Goal: Task Accomplishment & Management: Manage account settings

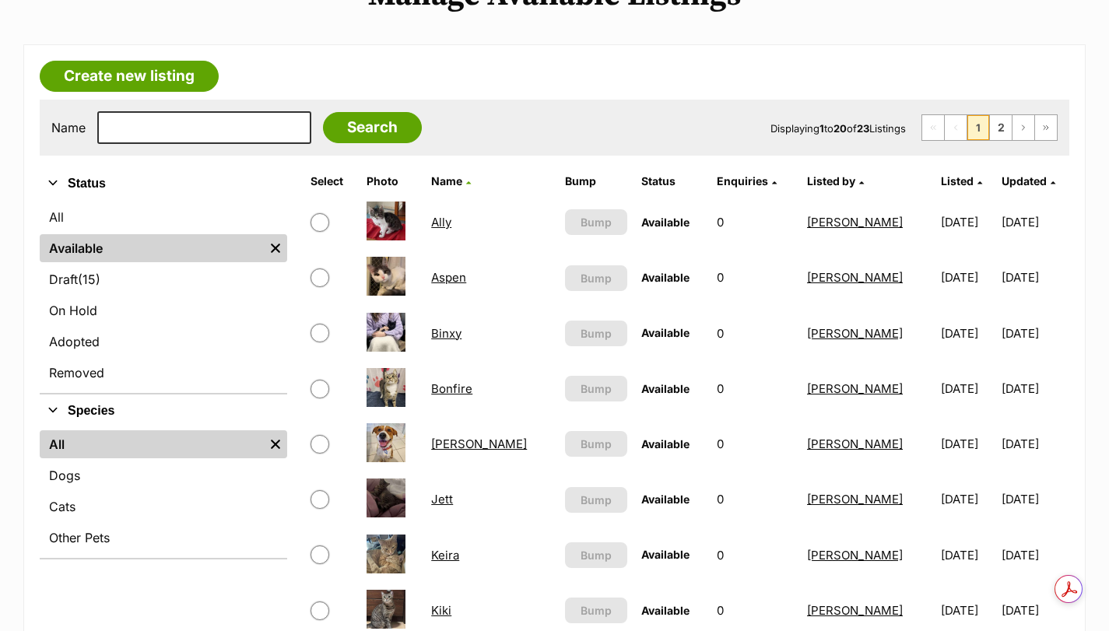
scroll to position [233, 0]
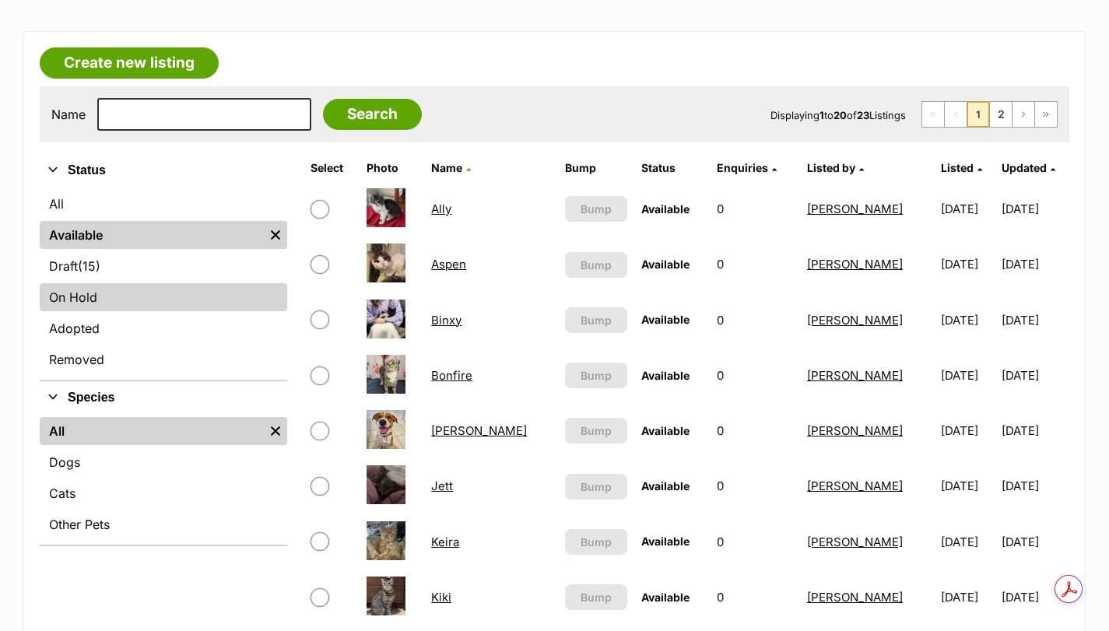
click at [89, 298] on link "On Hold" at bounding box center [163, 297] width 247 height 28
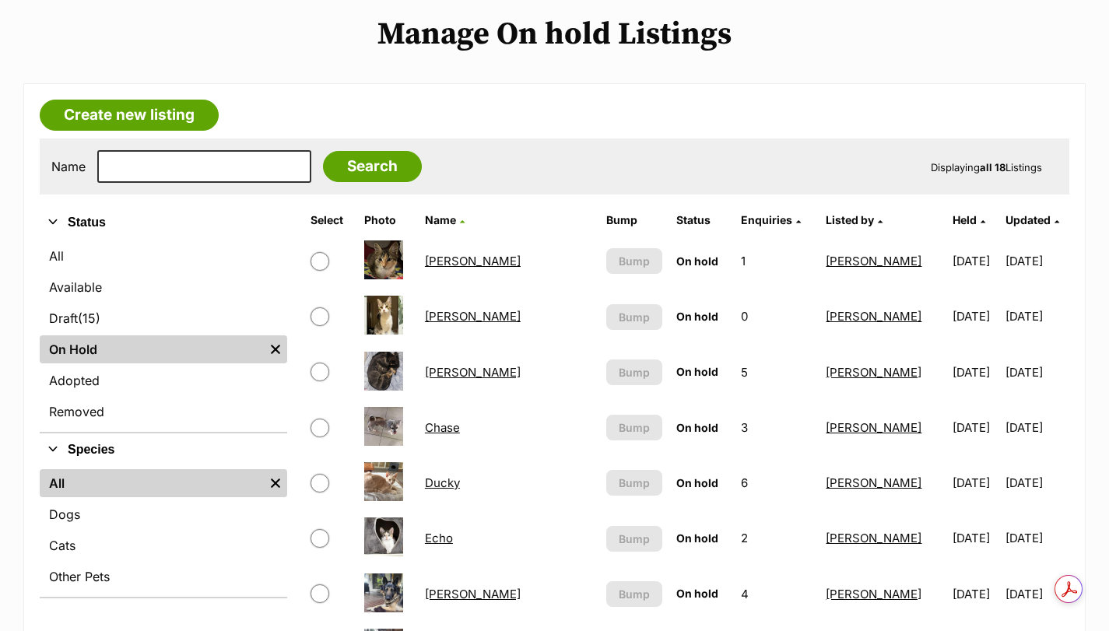
click at [457, 423] on link "Chase" at bounding box center [442, 427] width 35 height 15
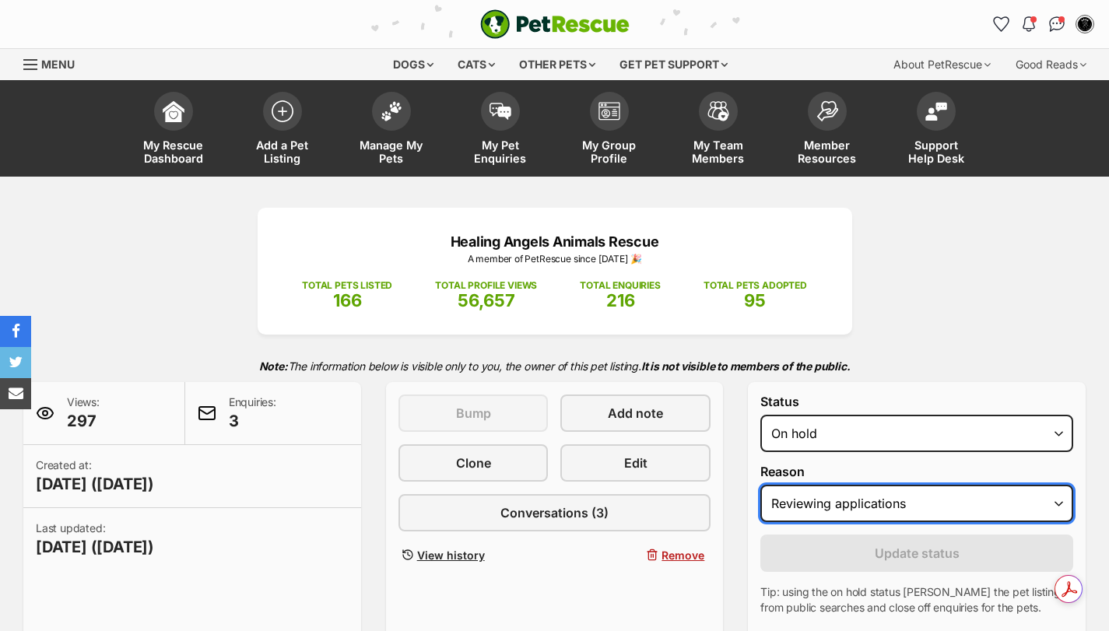
click at [845, 499] on select "Please select a reason Medical reasons Reviewing applications Adoption pending …" at bounding box center [916, 503] width 313 height 37
select select "adoption_pending"
click at [760, 485] on select "Please select a reason Medical reasons Reviewing applications Adoption pending …" at bounding box center [916, 503] width 313 height 37
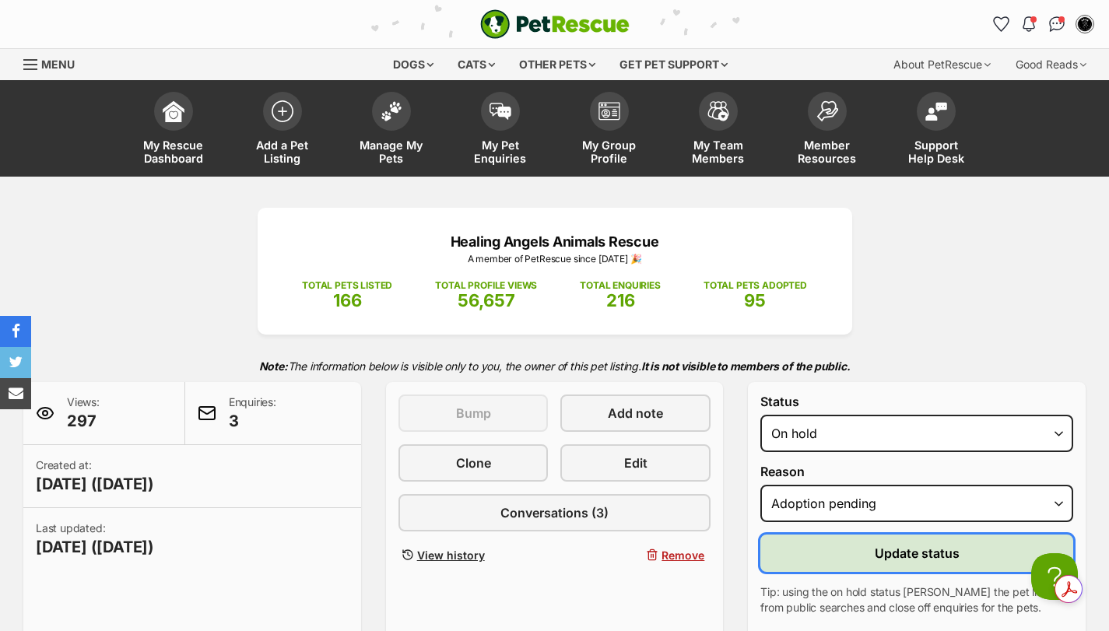
click at [849, 549] on button "Update status" at bounding box center [916, 553] width 313 height 37
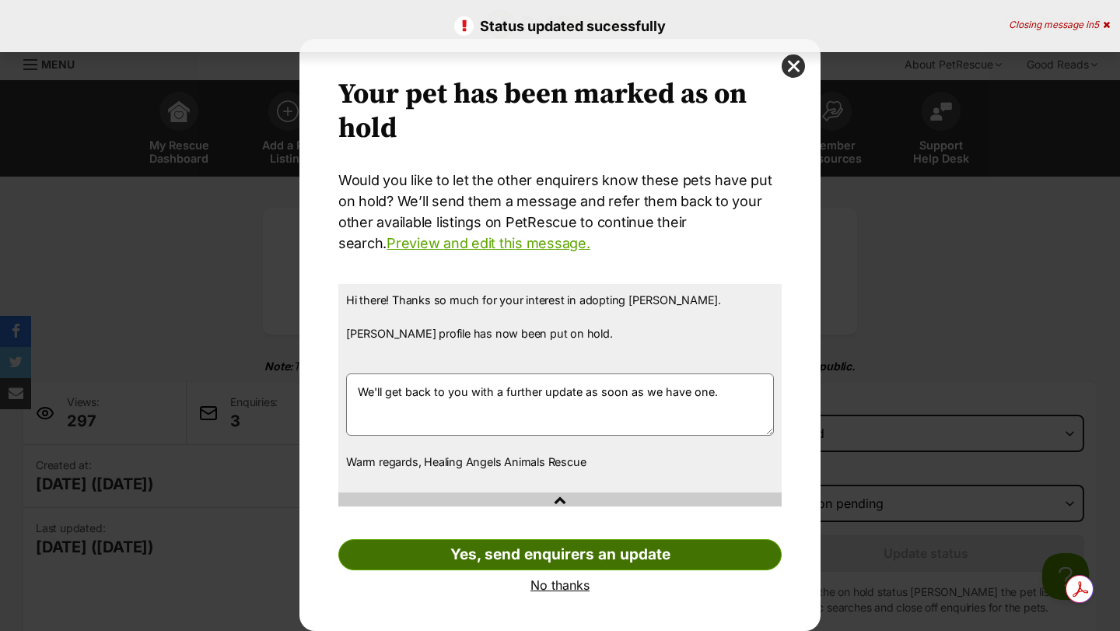
click at [521, 564] on link "Yes, send enquirers an update" at bounding box center [559, 554] width 443 height 31
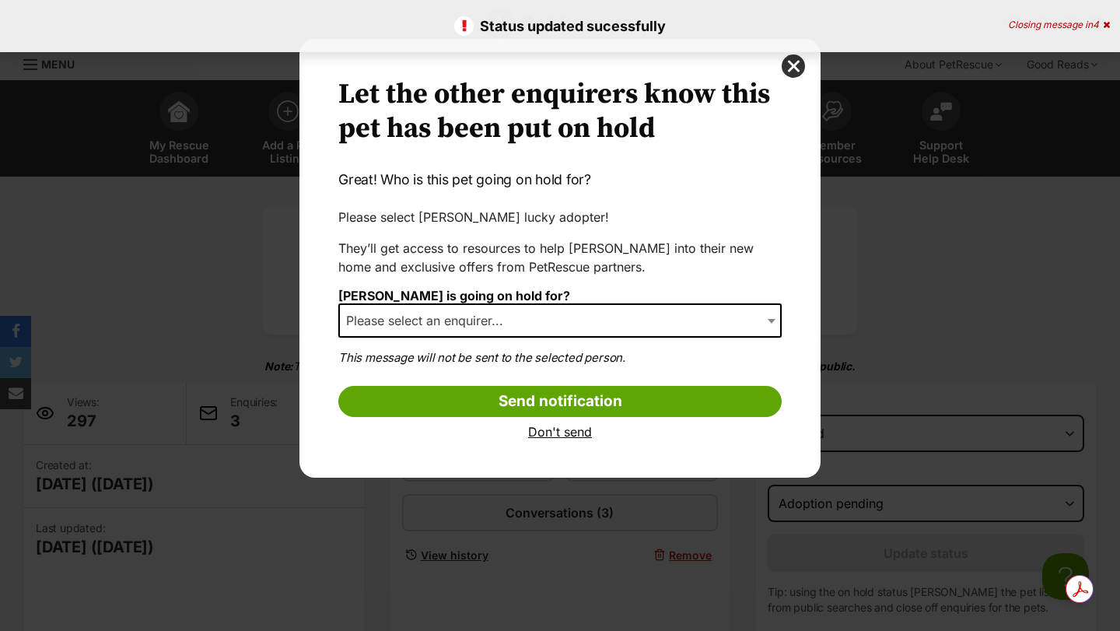
click at [431, 331] on span "Please select an enquirer..." at bounding box center [429, 321] width 179 height 22
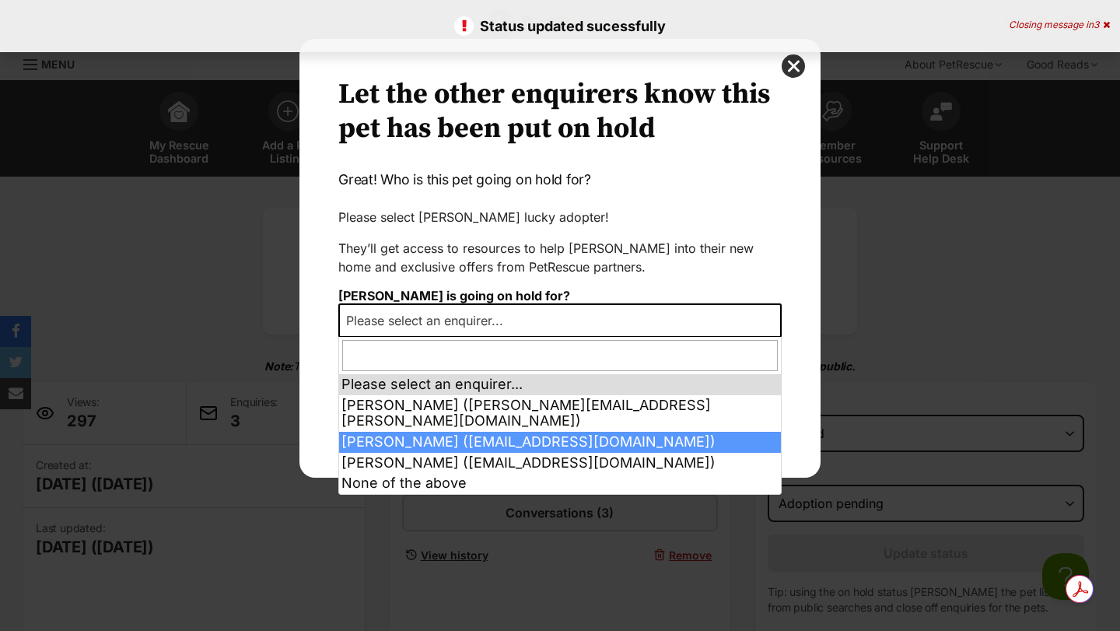
select select "2017077"
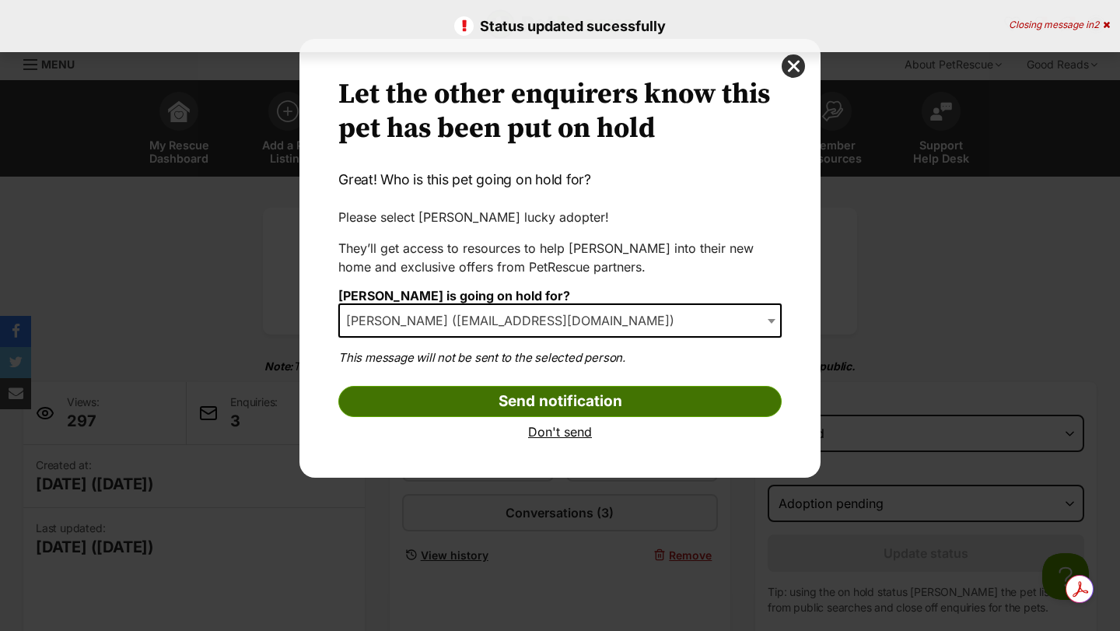
click at [429, 409] on input "Send notification" at bounding box center [559, 401] width 443 height 31
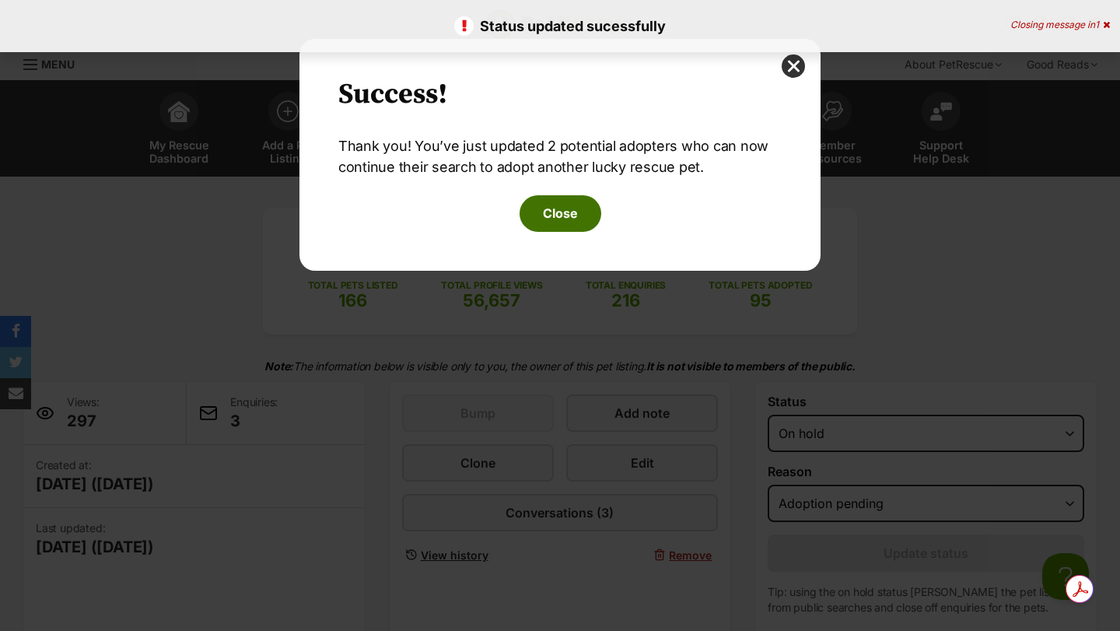
click at [523, 216] on button "Close" at bounding box center [561, 213] width 82 height 36
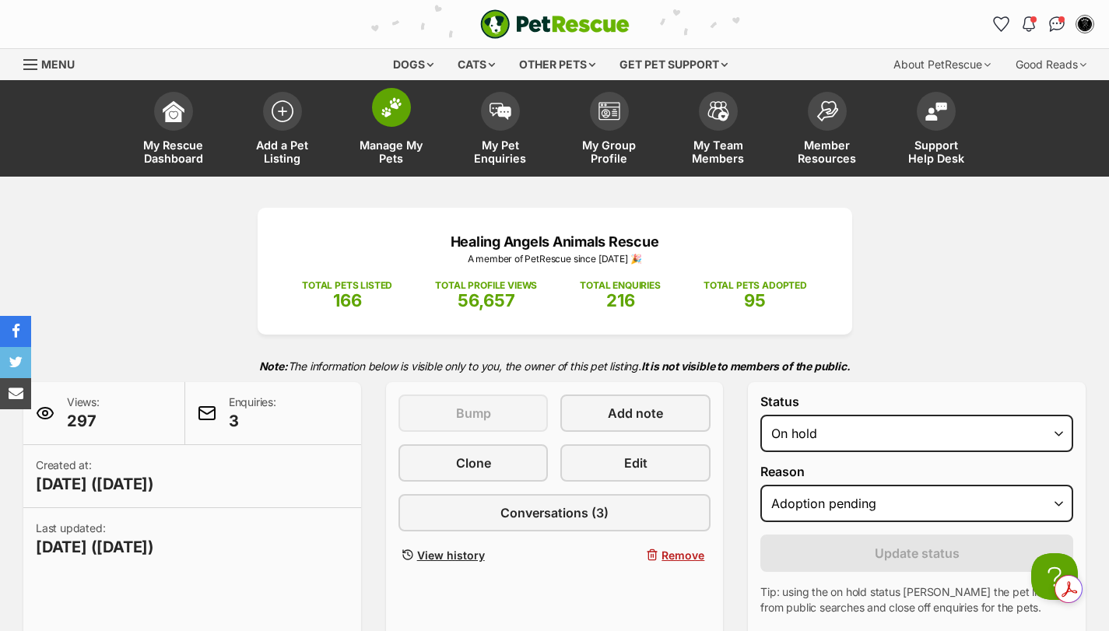
click at [381, 114] on img at bounding box center [391, 107] width 22 height 20
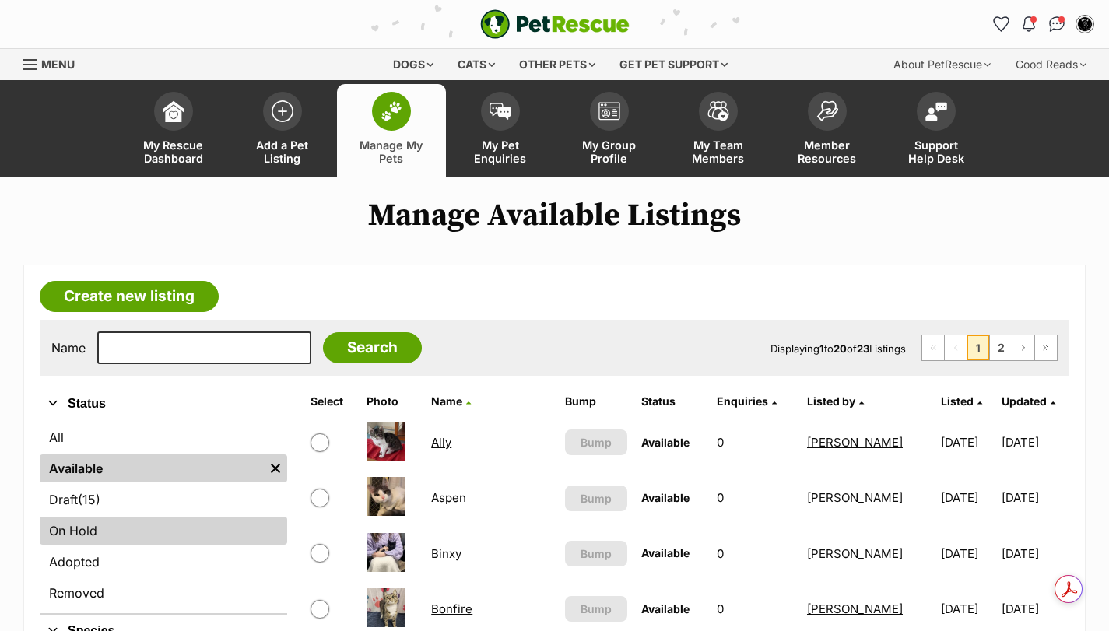
click at [110, 528] on link "On Hold" at bounding box center [163, 531] width 247 height 28
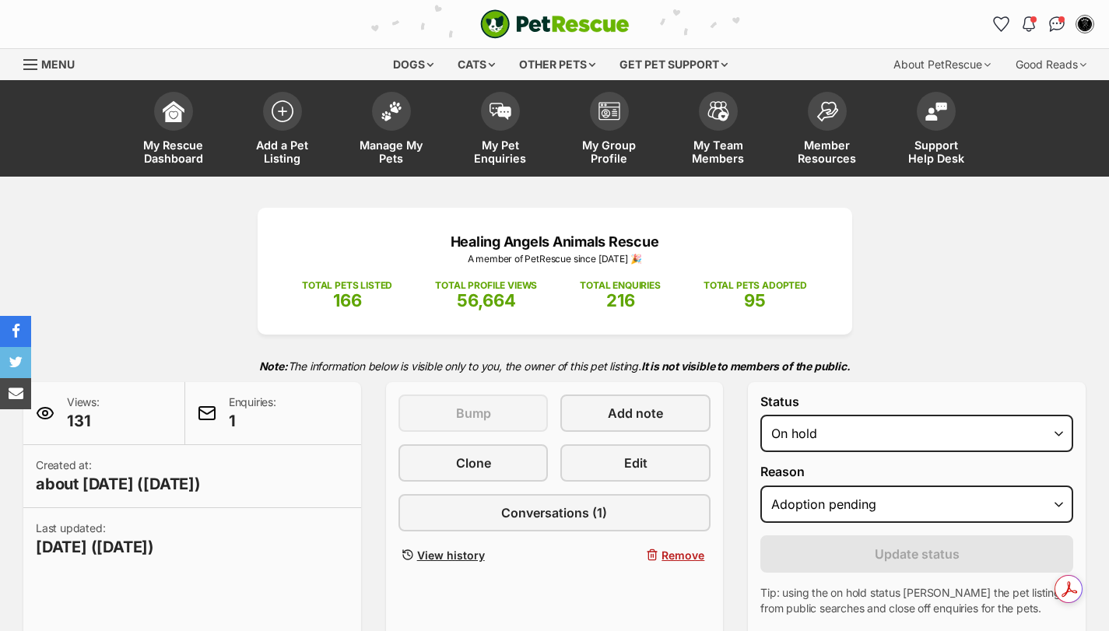
select select "adoption_pending"
select select "rehomed"
click at [760, 415] on select "Draft - not available as listing has enquires Available On hold Adopted" at bounding box center [916, 433] width 313 height 37
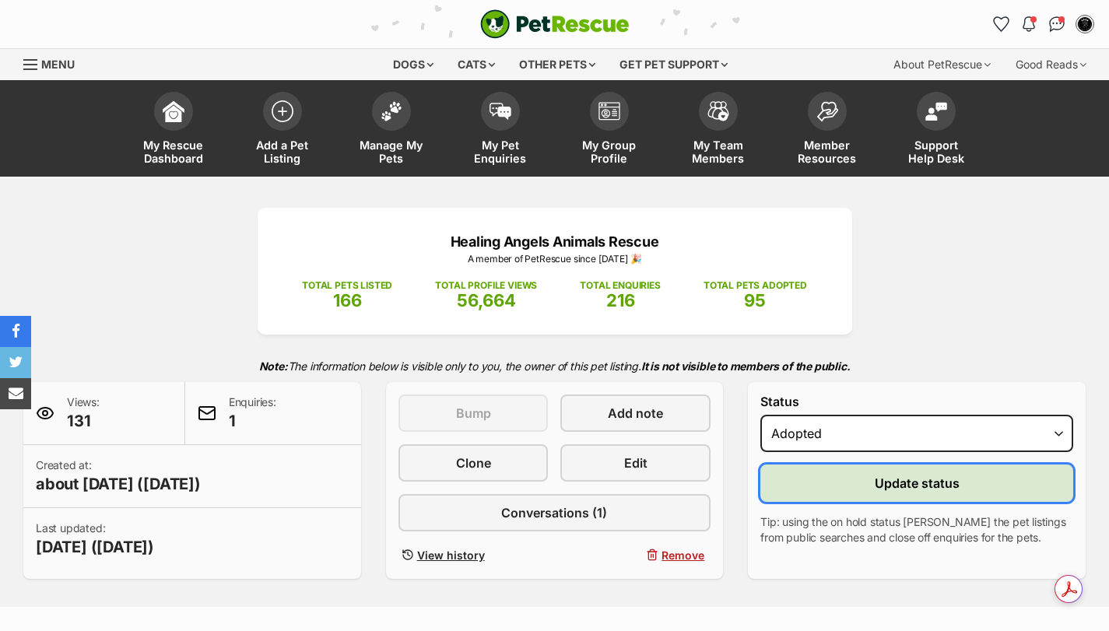
click at [847, 477] on button "Update status" at bounding box center [916, 482] width 313 height 37
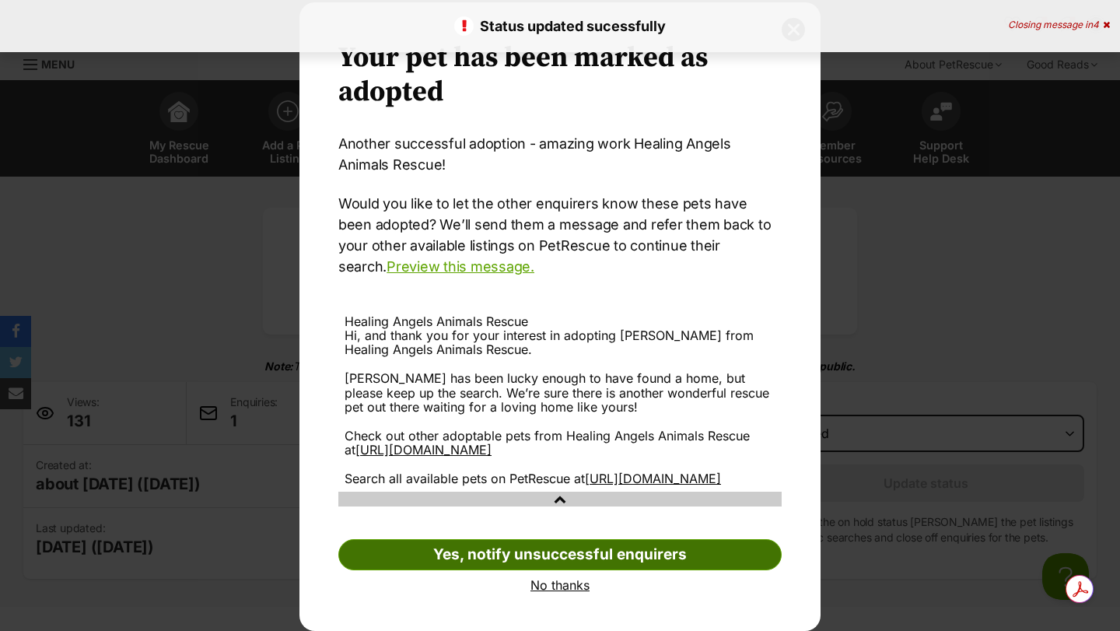
scroll to position [65, 0]
click at [537, 552] on link "Yes, notify unsuccessful enquirers" at bounding box center [559, 554] width 443 height 31
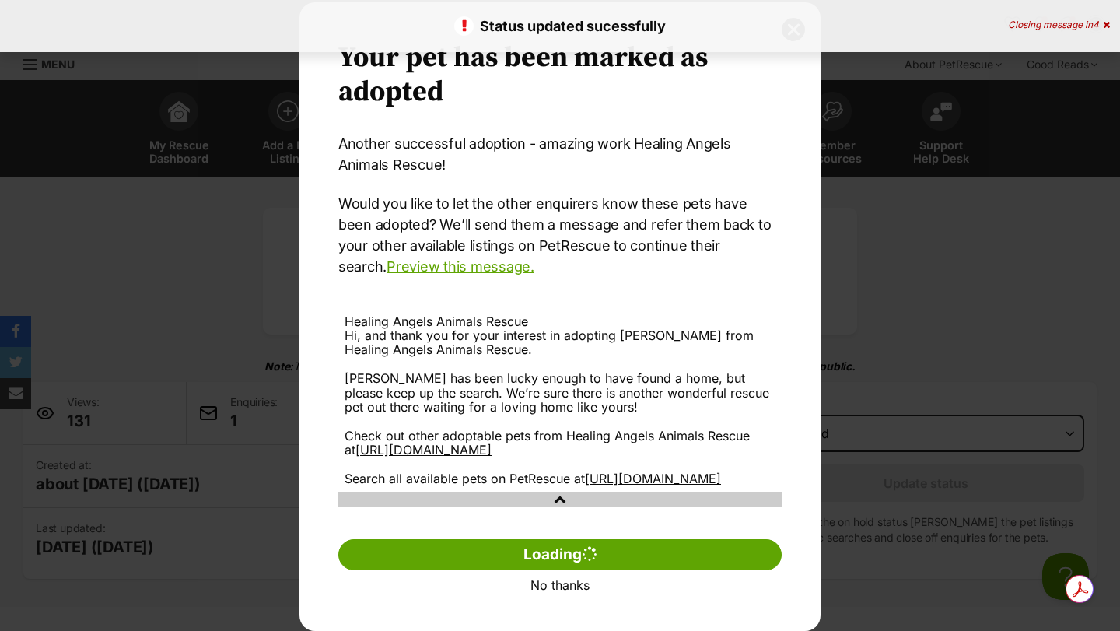
scroll to position [0, 0]
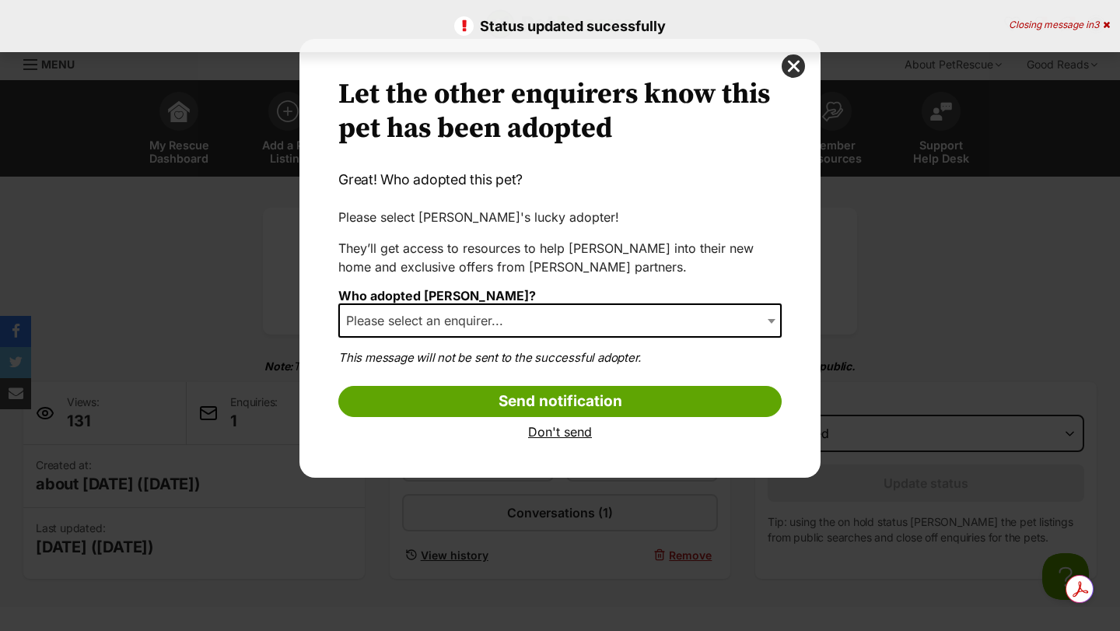
click at [401, 315] on span "Please select an enquirer..." at bounding box center [429, 321] width 179 height 22
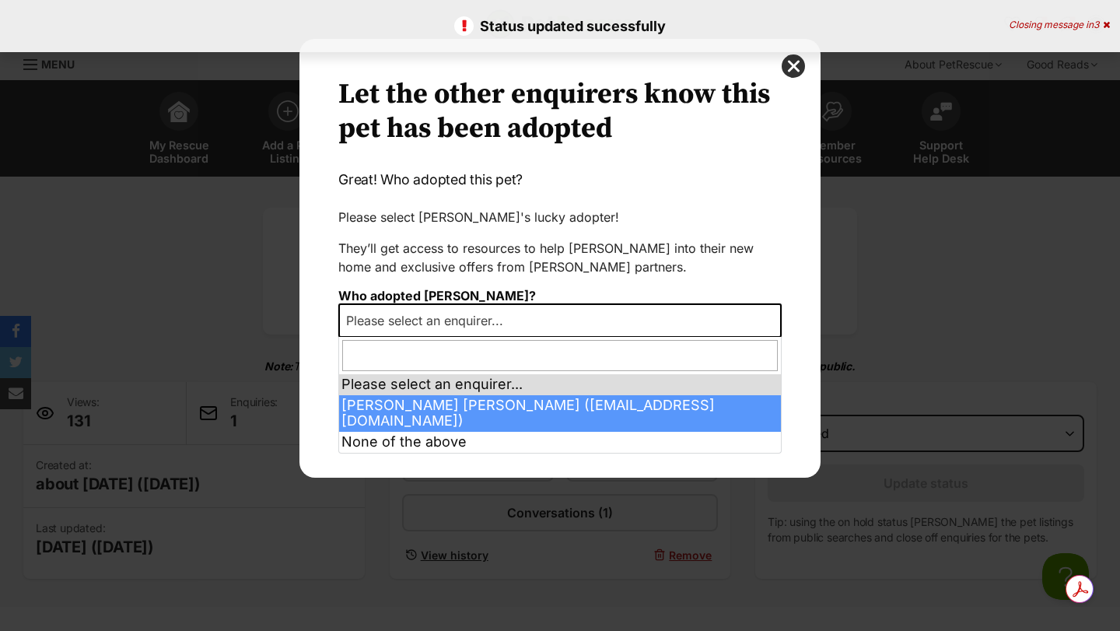
select select "2008435"
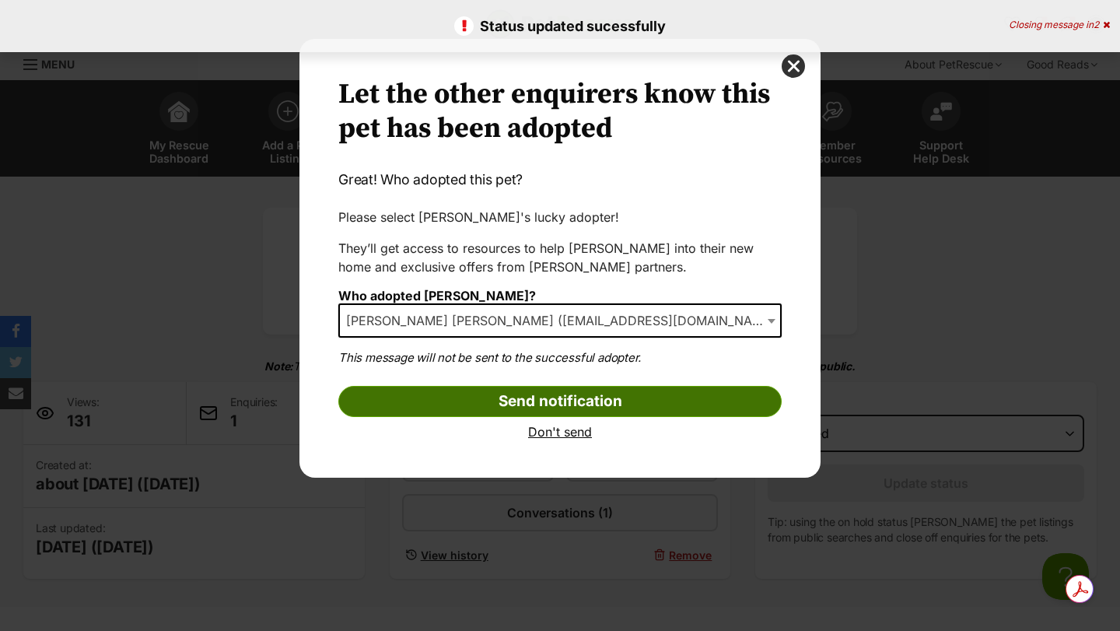
click at [420, 393] on input "Send notification" at bounding box center [559, 401] width 443 height 31
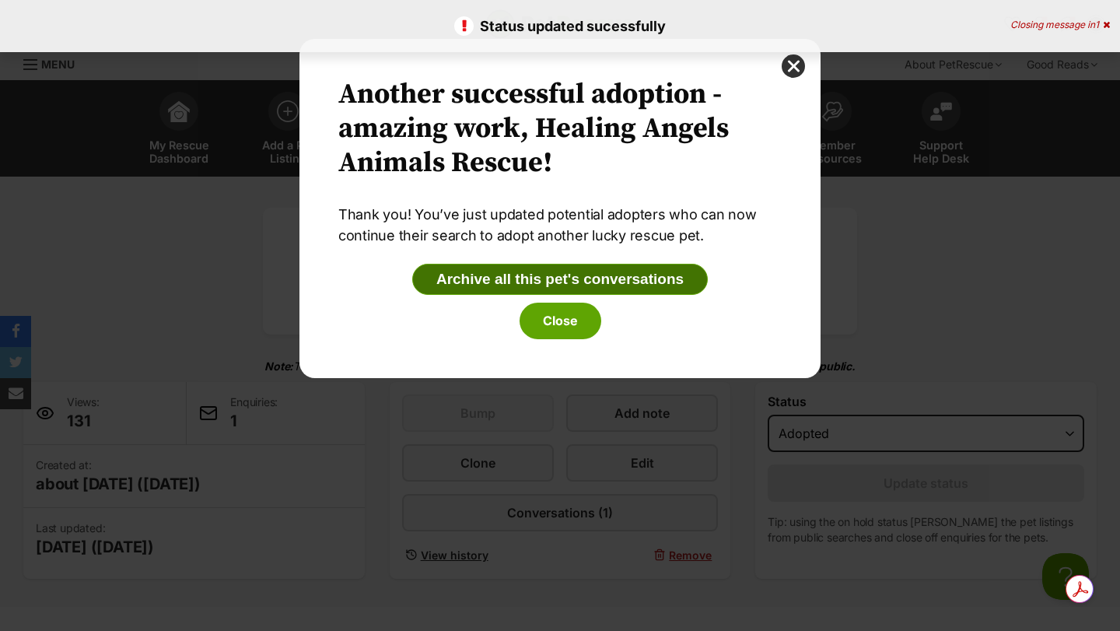
click at [509, 278] on button "Archive all this pet's conversations" at bounding box center [560, 279] width 296 height 31
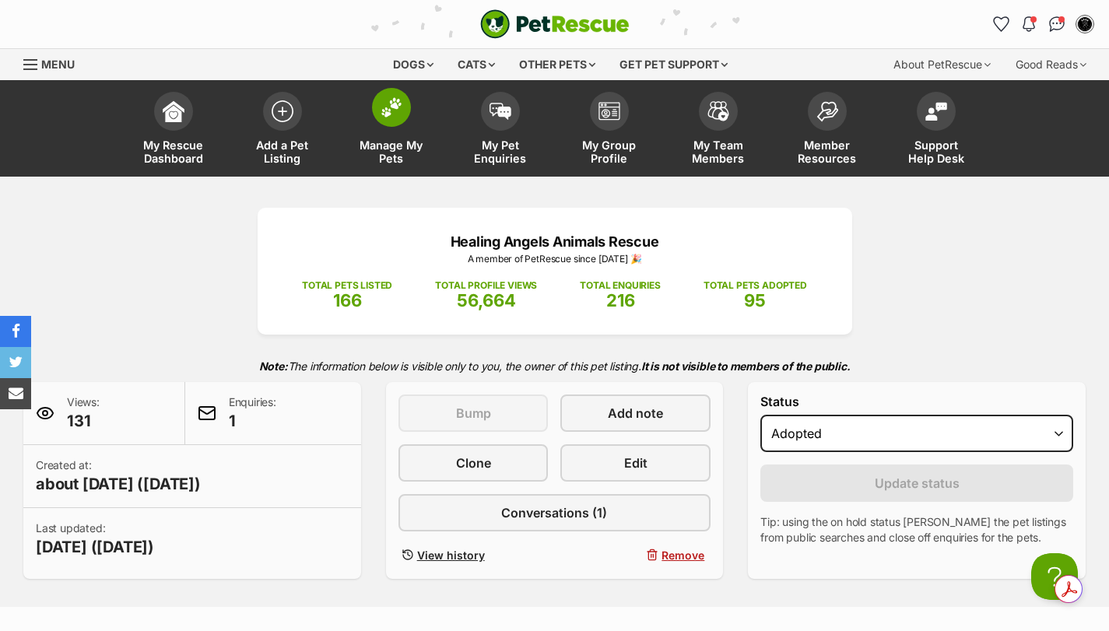
click at [402, 108] on span at bounding box center [391, 107] width 39 height 39
